Goal: Information Seeking & Learning: Check status

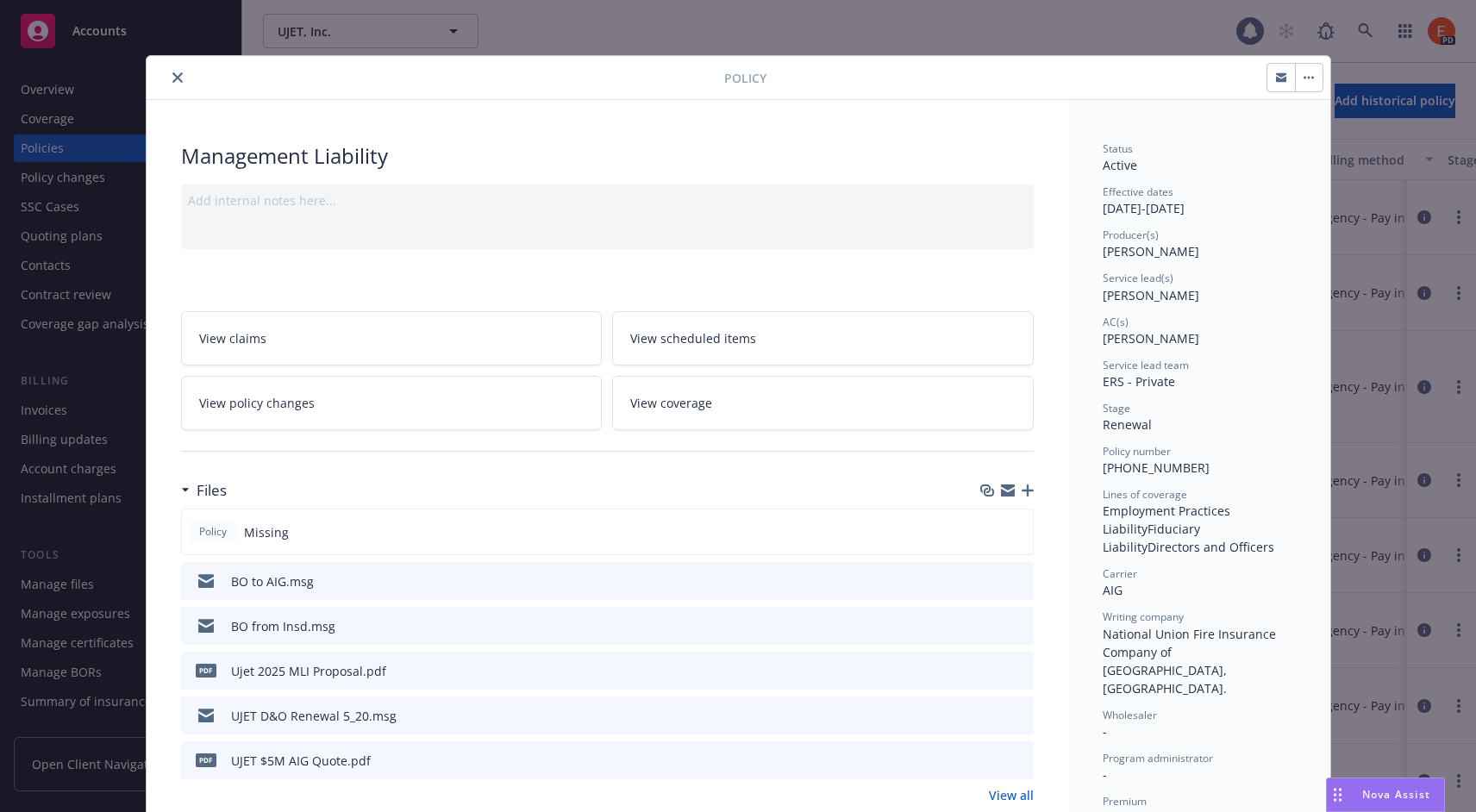
scroll to position [52, 0]
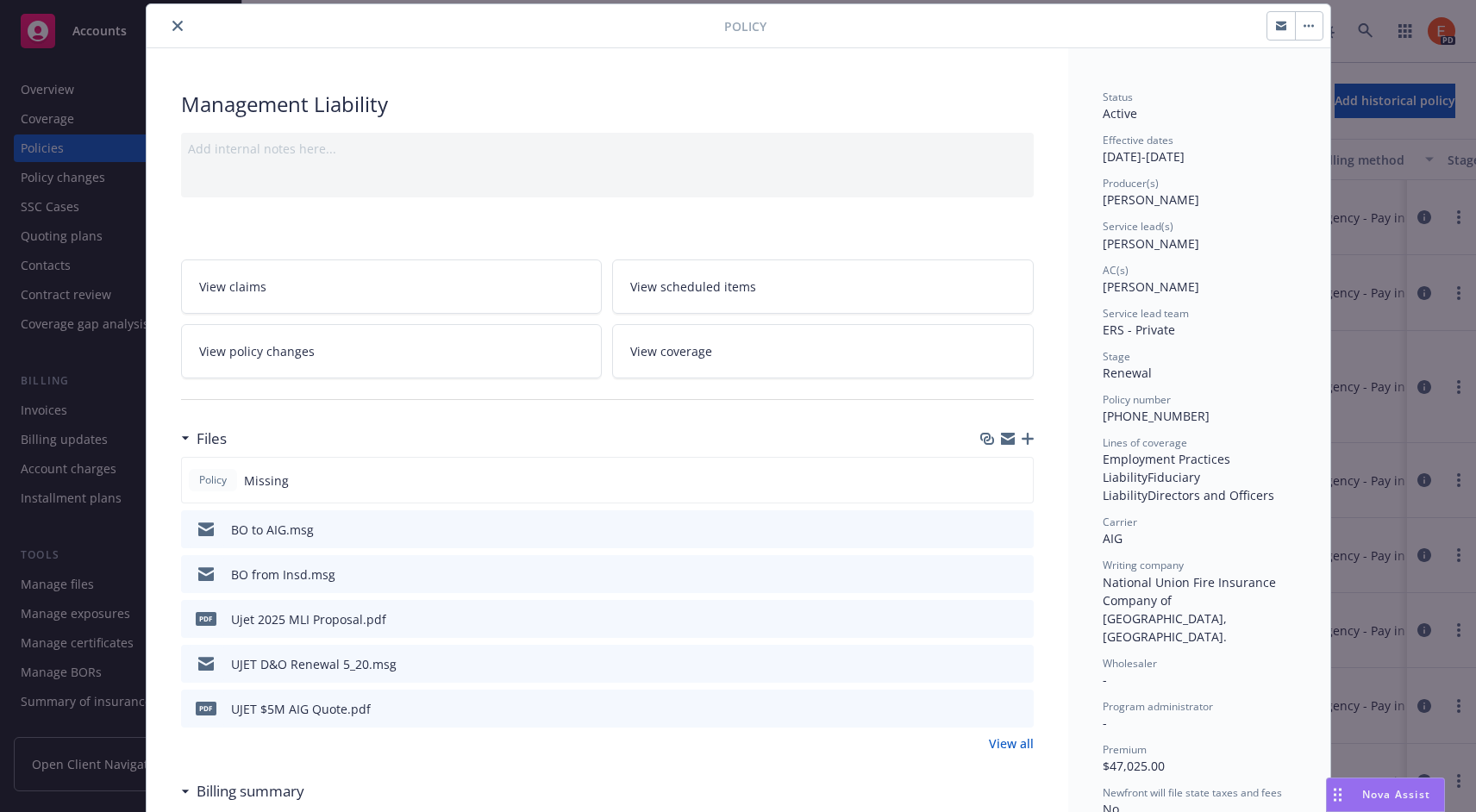
click at [180, 27] on icon "close" at bounding box center [177, 26] width 11 height 11
